Goal: Communication & Community: Answer question/provide support

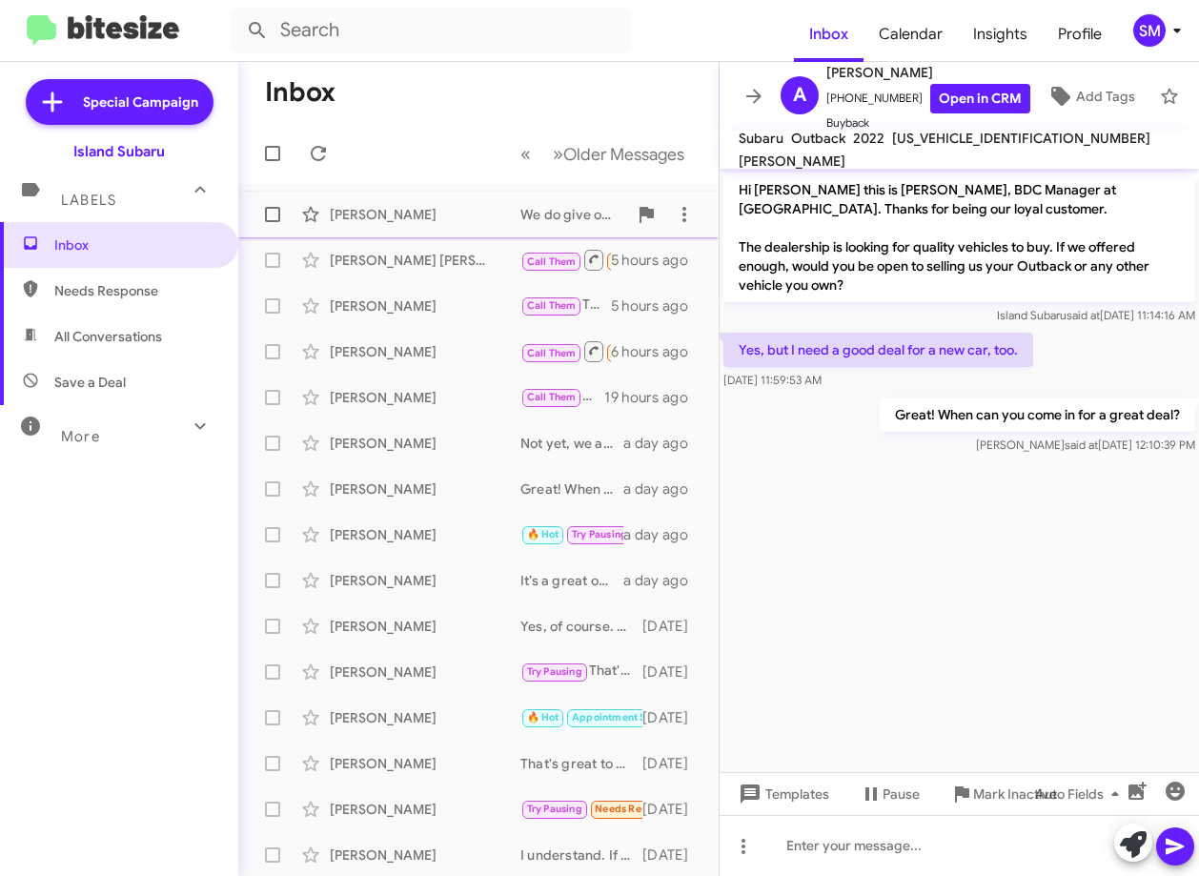
click at [462, 210] on div "Raymond Sanchez" at bounding box center [425, 214] width 191 height 19
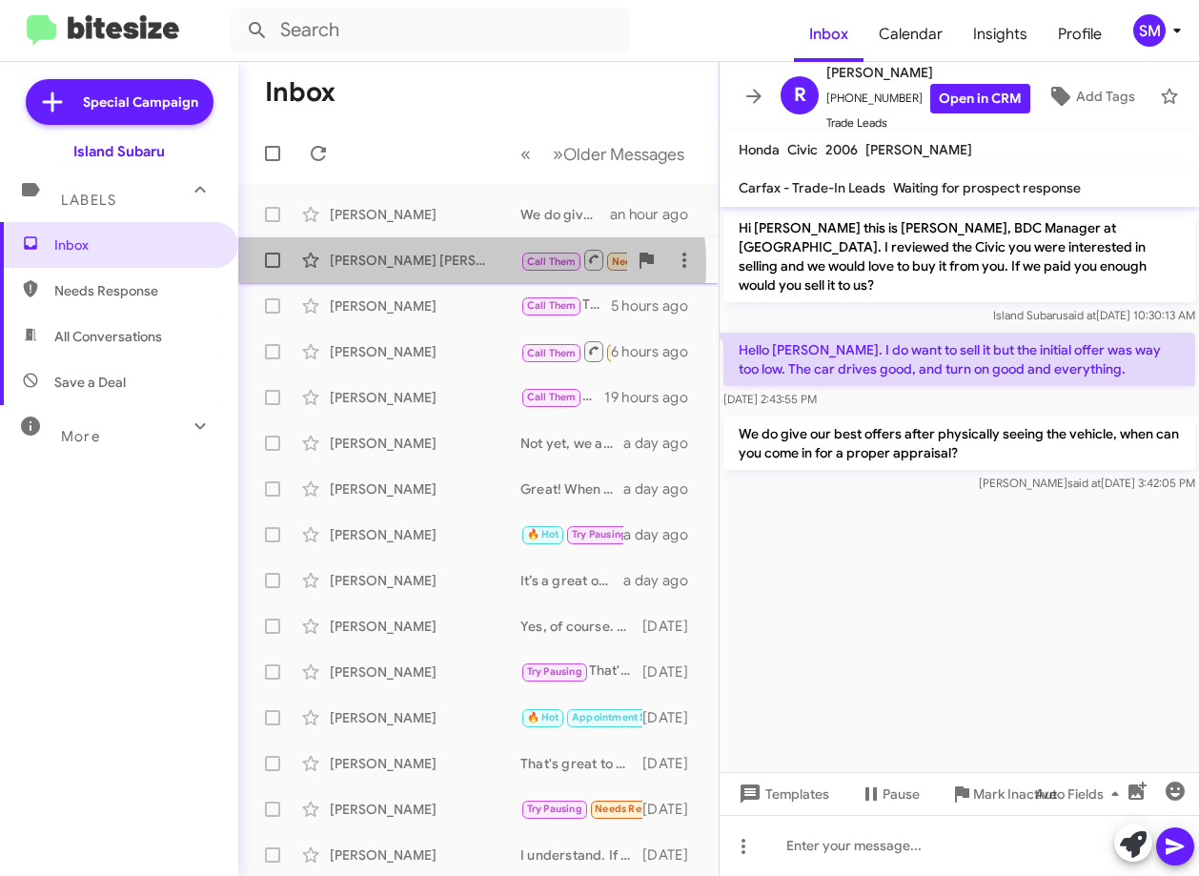
click at [455, 266] on div "Vinny Madonna" at bounding box center [425, 260] width 191 height 19
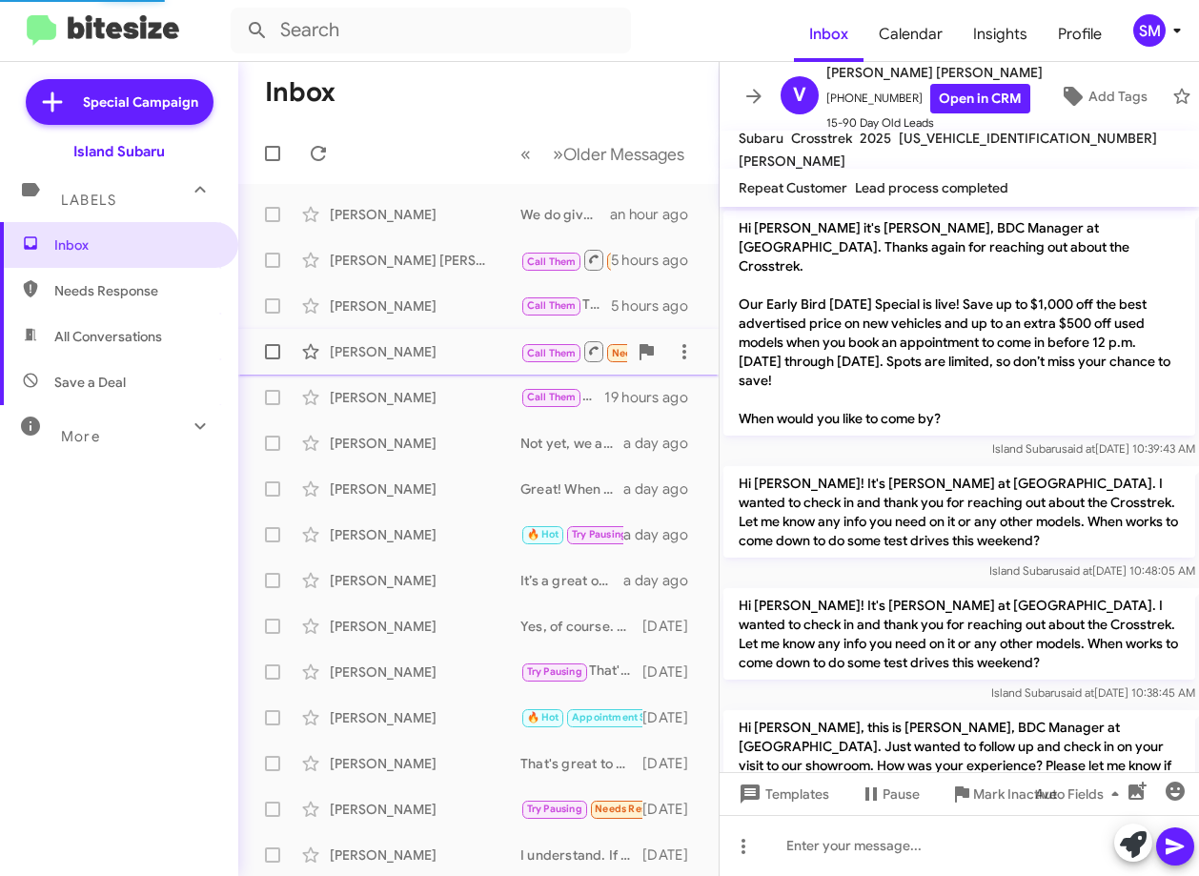
scroll to position [1370, 0]
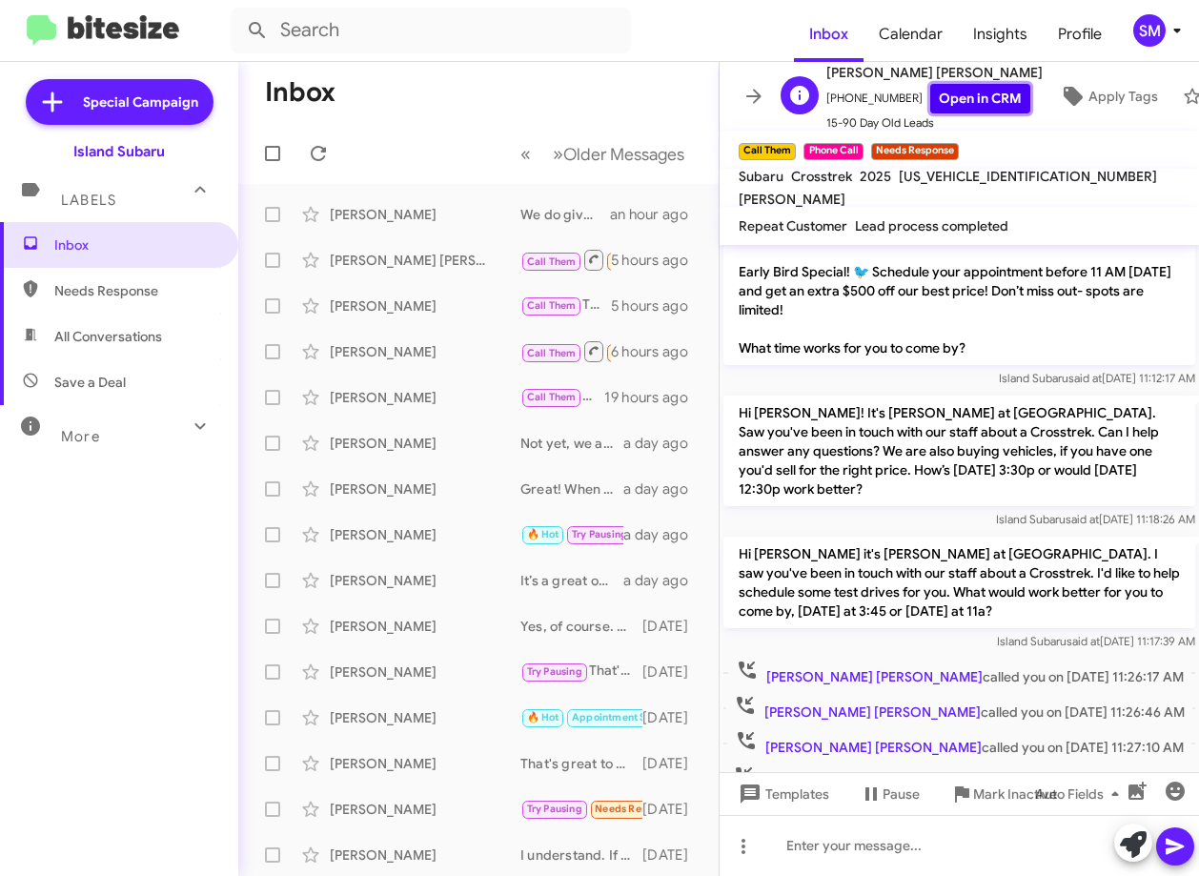
click at [972, 95] on link "Open in CRM" at bounding box center [980, 99] width 100 height 30
